Goal: Information Seeking & Learning: Learn about a topic

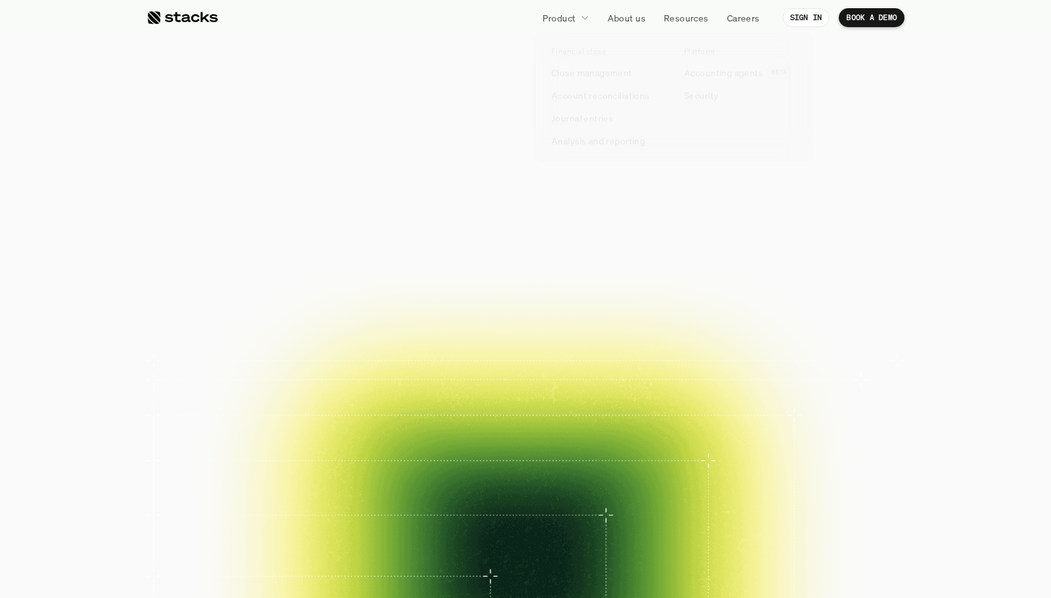
click at [575, 17] on p "Product" at bounding box center [558, 17] width 33 height 13
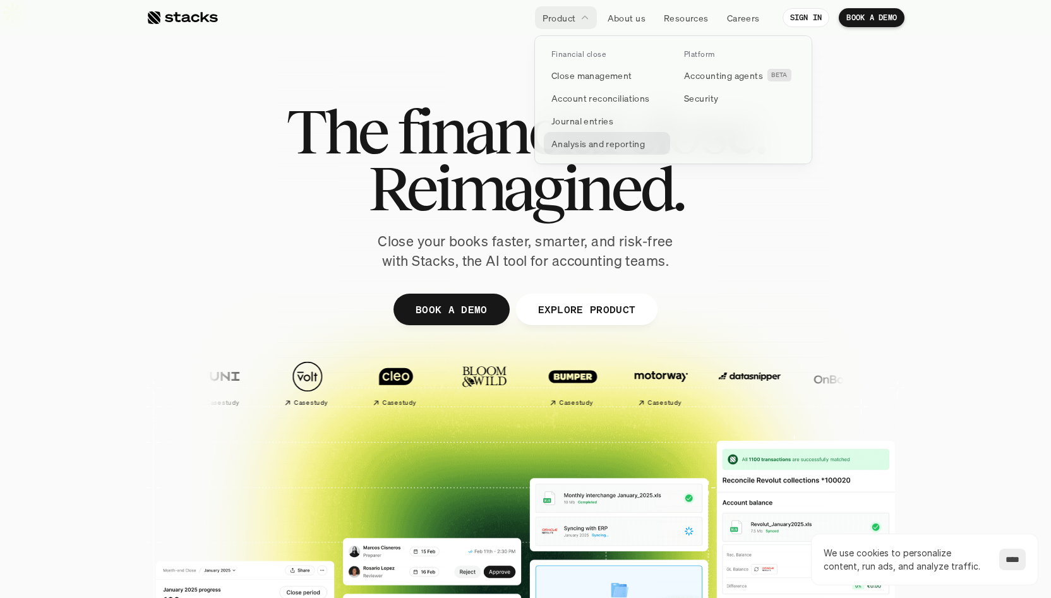
click at [579, 150] on p "Analysis and reporting" at bounding box center [597, 143] width 93 height 13
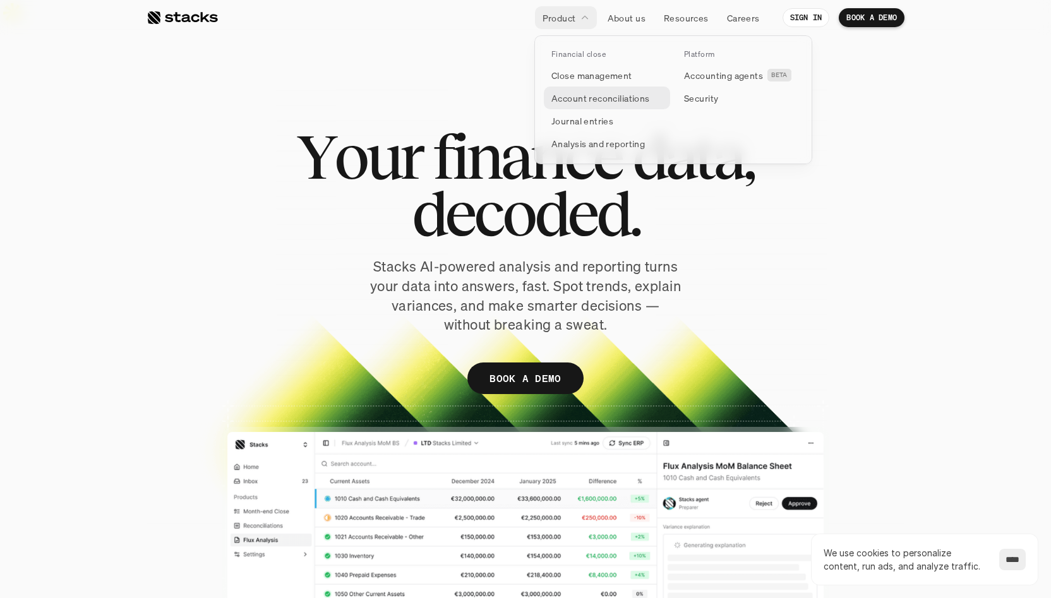
click at [602, 95] on p "Account reconciliations" at bounding box center [600, 98] width 99 height 13
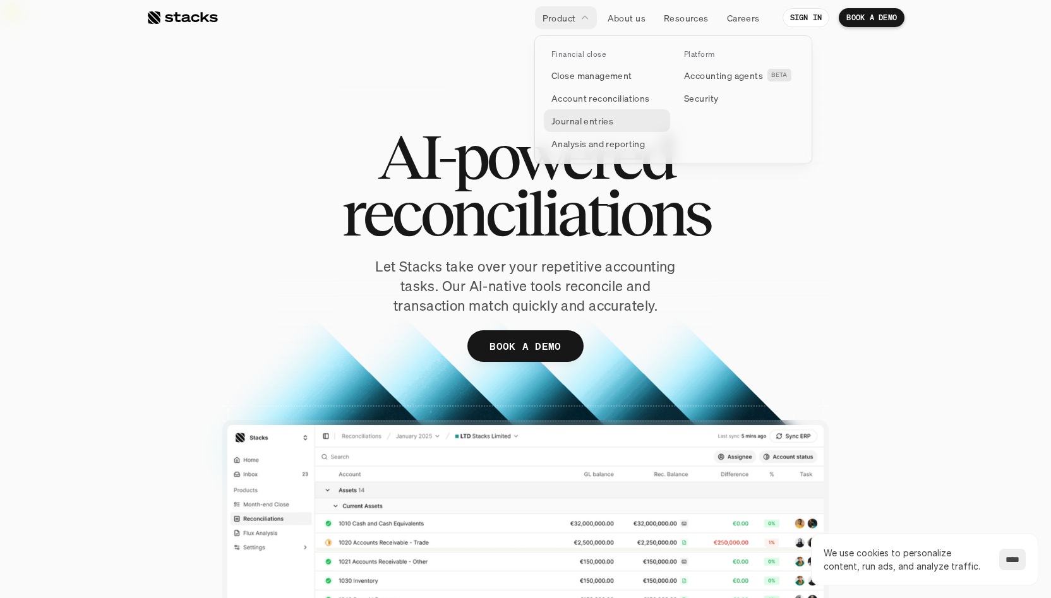
click at [583, 126] on p "Journal entries" at bounding box center [582, 120] width 62 height 13
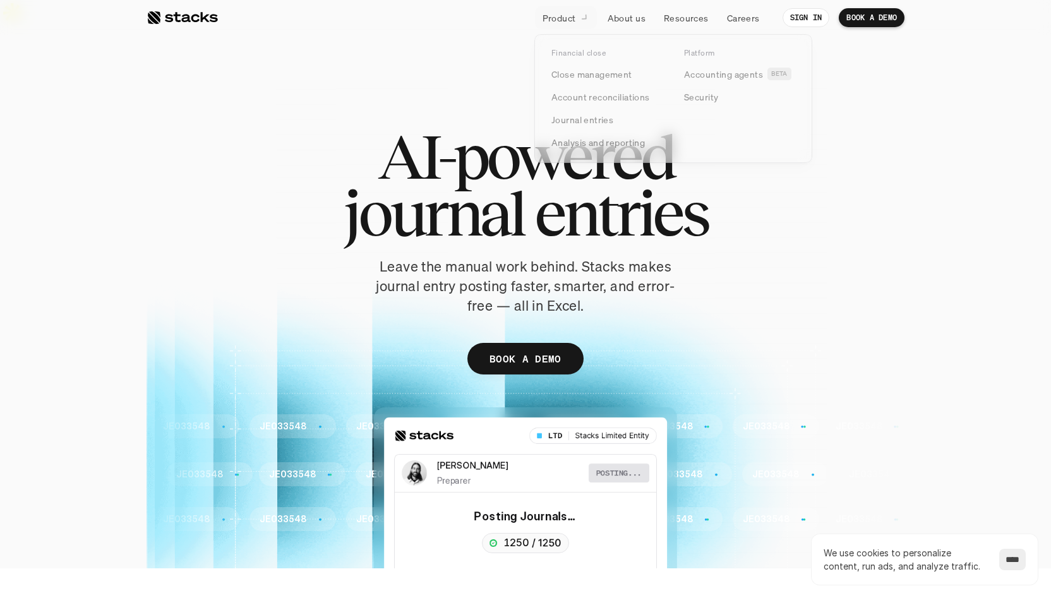
click at [561, 20] on p "Product" at bounding box center [558, 17] width 33 height 13
click at [576, 83] on link "Close management" at bounding box center [607, 75] width 126 height 23
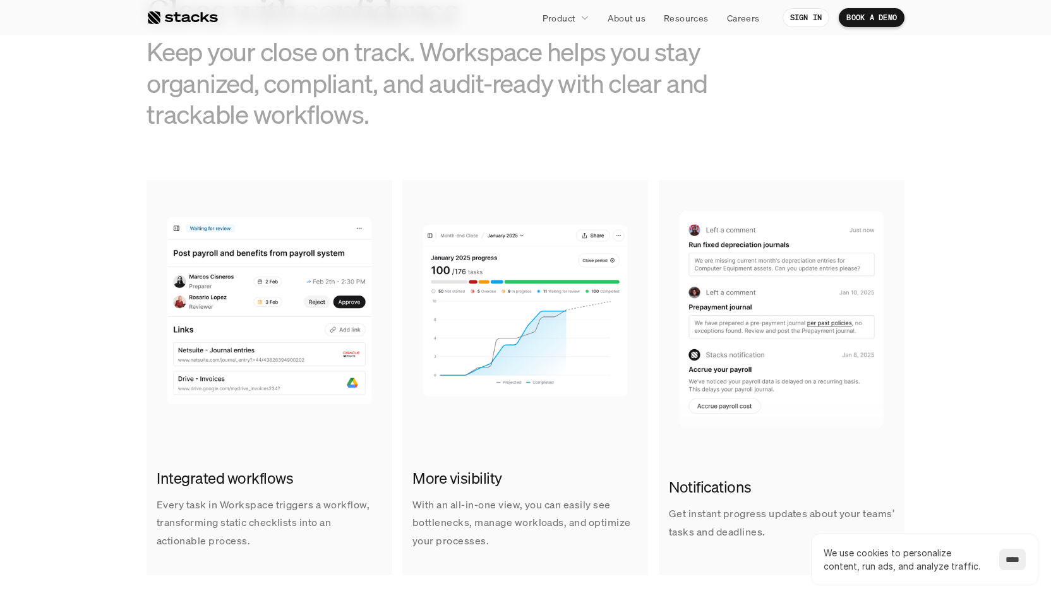
scroll to position [735, 0]
